Goal: Task Accomplishment & Management: Use online tool/utility

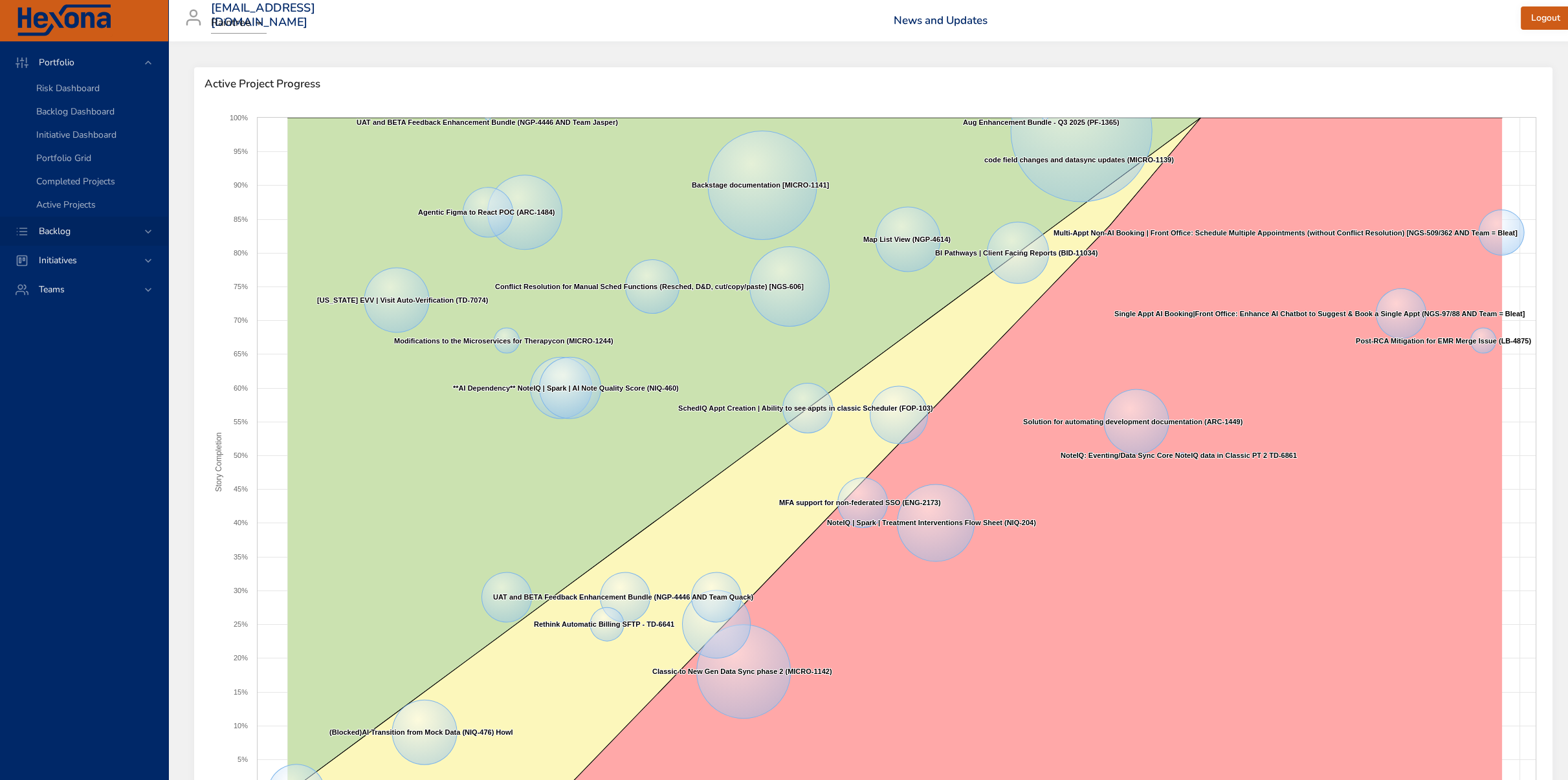
click at [81, 232] on span "Backlog" at bounding box center [54, 231] width 52 height 12
click at [61, 118] on span "Backlog Details" at bounding box center [67, 117] width 62 height 12
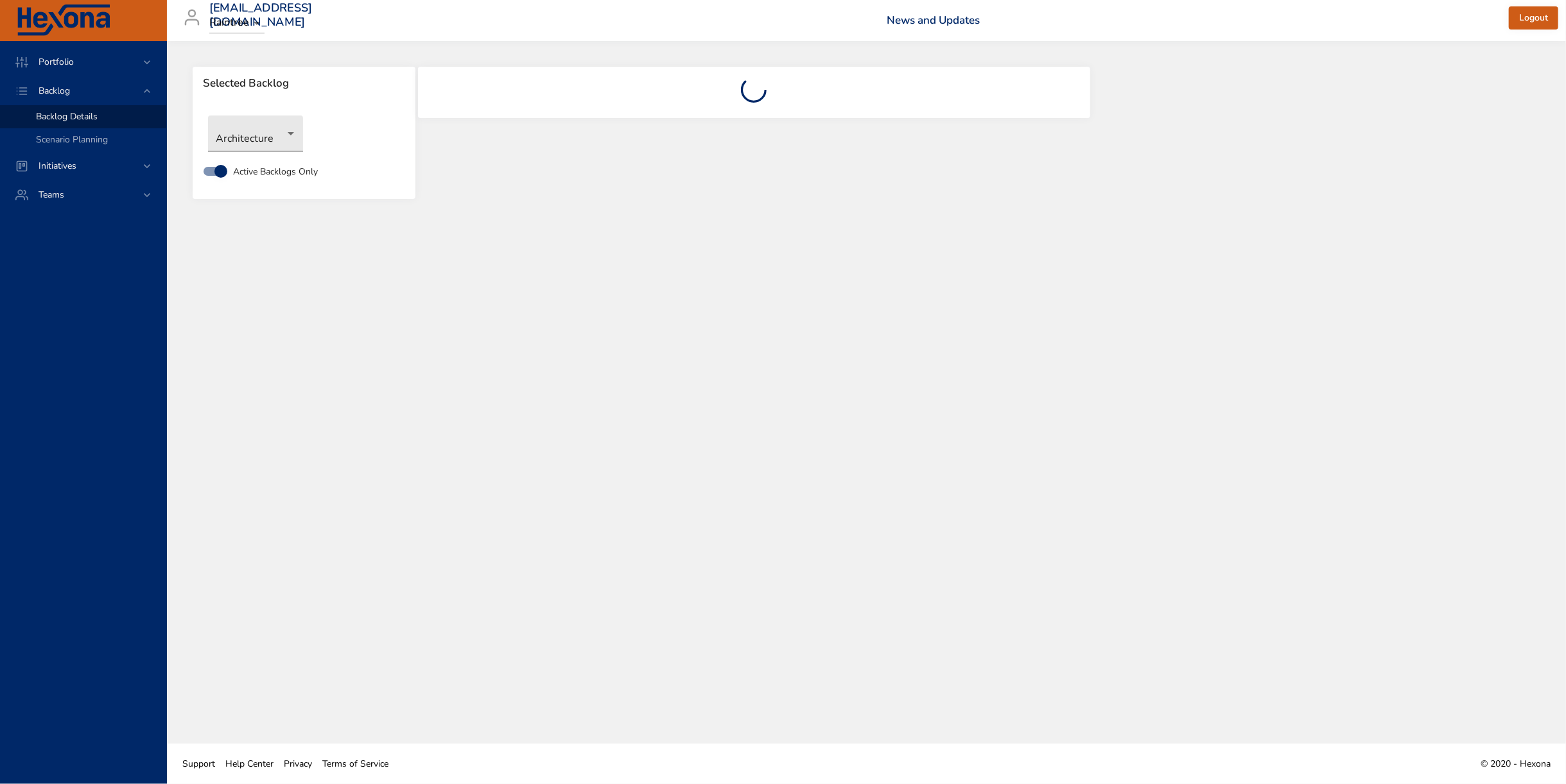
click at [271, 127] on body "Portfolio Backlog Backlog Details Scenario Planning Initiatives Teams [EMAIL_AD…" at bounding box center [783, 392] width 1566 height 784
click at [257, 367] on li "Revenue Cycle" at bounding box center [274, 367] width 132 height 21
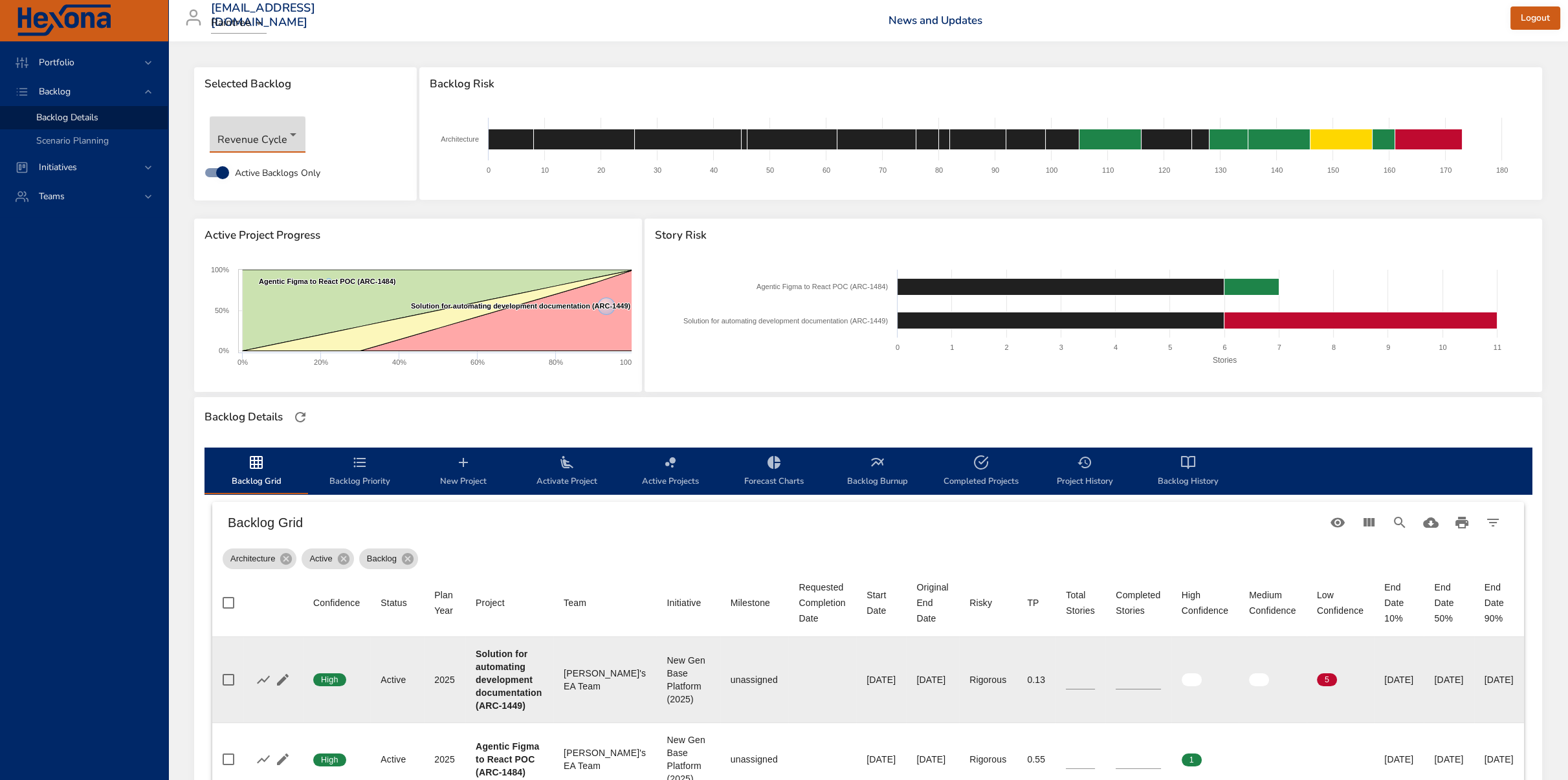
type input "*"
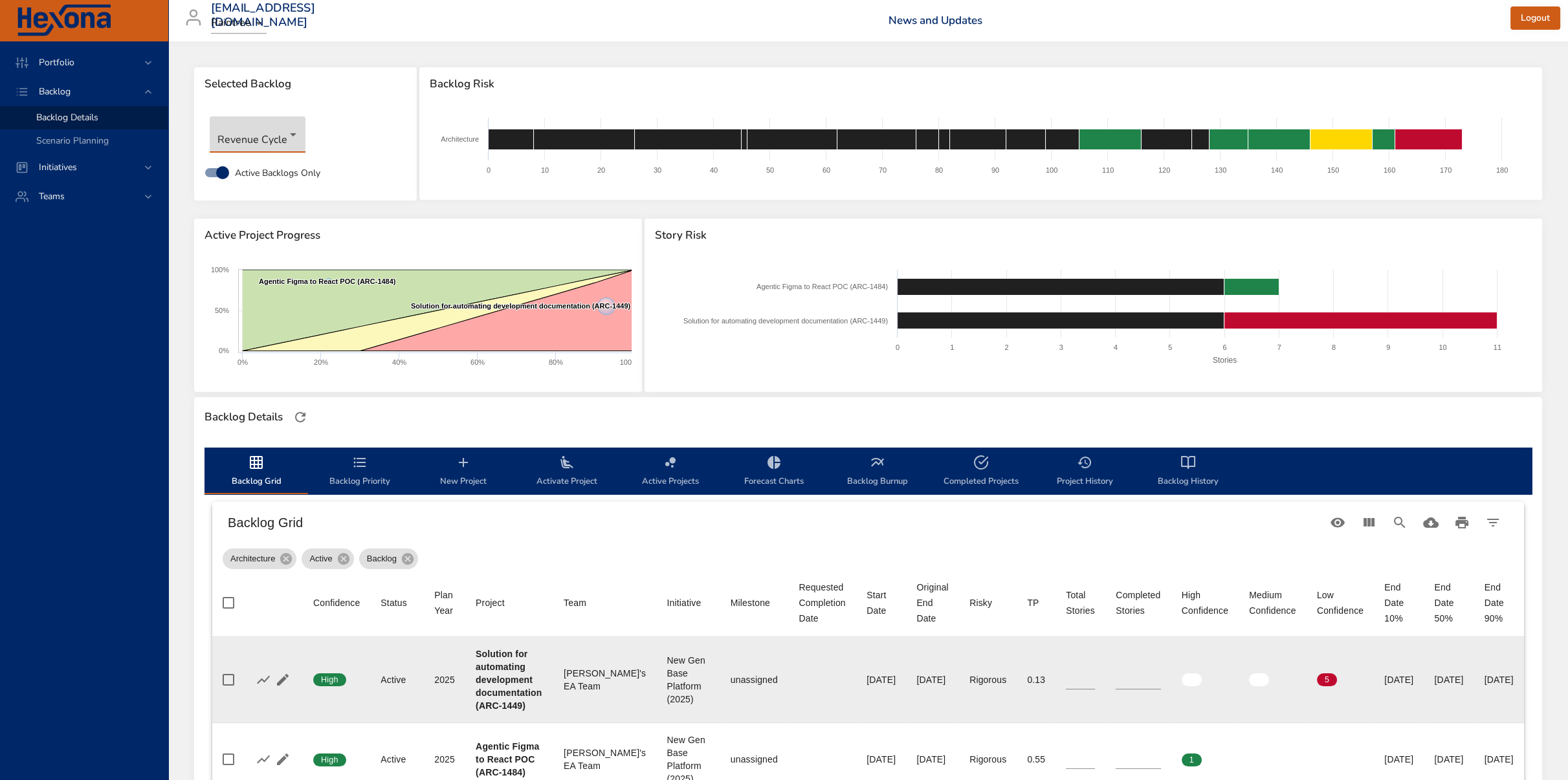
type input "*"
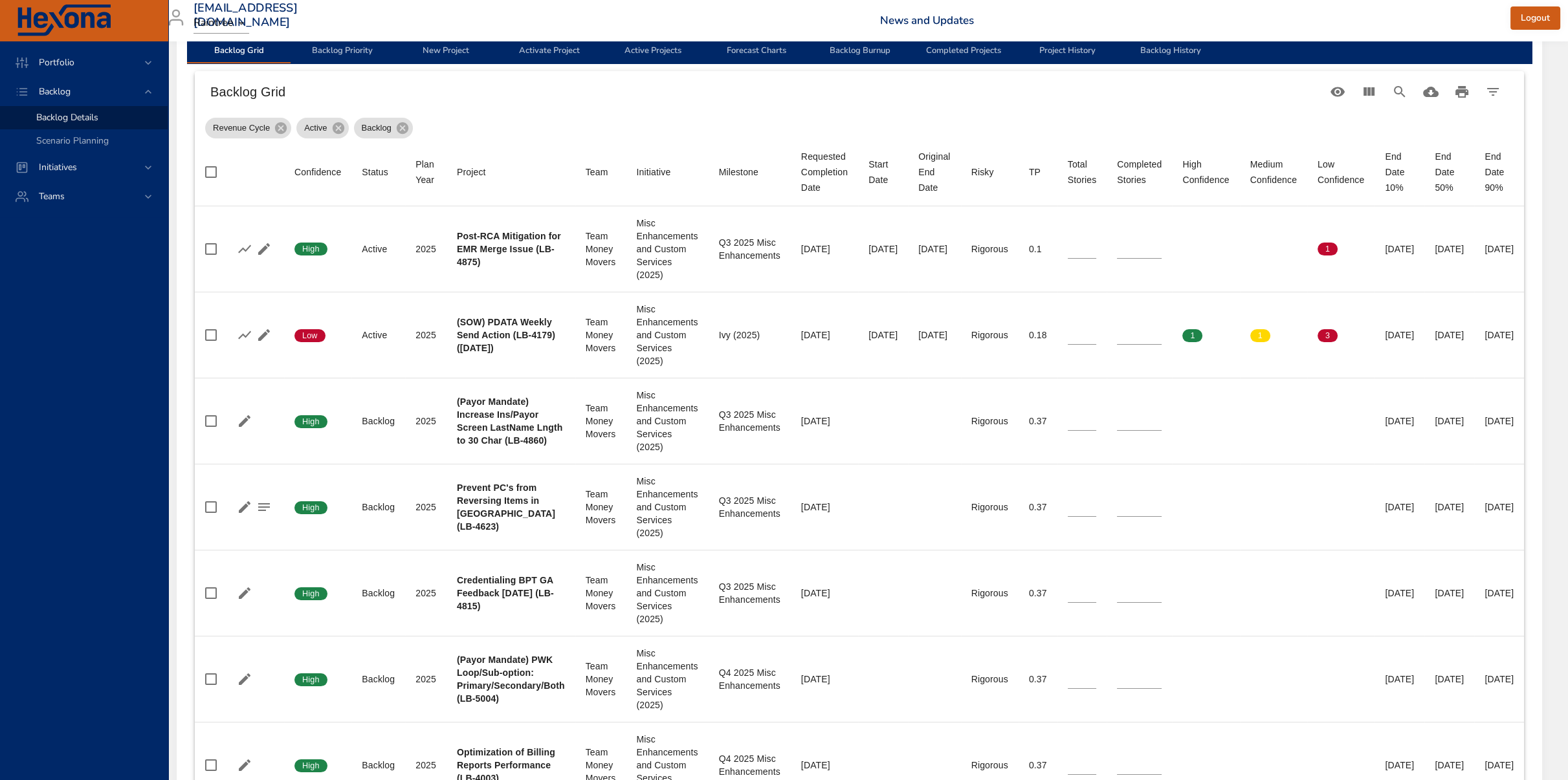
scroll to position [431, 0]
